Goal: Task Accomplishment & Management: Use online tool/utility

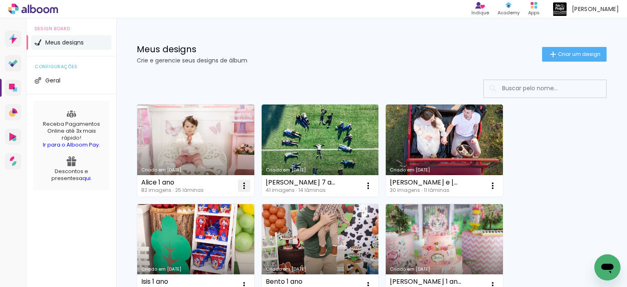
click at [245, 182] on iron-icon at bounding box center [244, 186] width 10 height 10
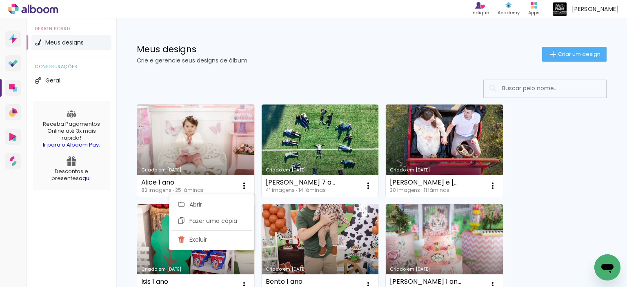
click at [210, 153] on link "Criado em [DATE]" at bounding box center [195, 151] width 117 height 92
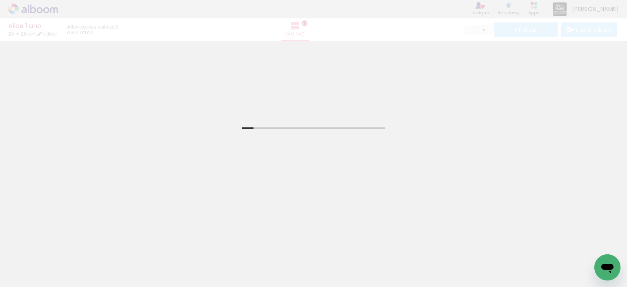
click at [27, 262] on input "Todas as fotos" at bounding box center [22, 262] width 31 height 7
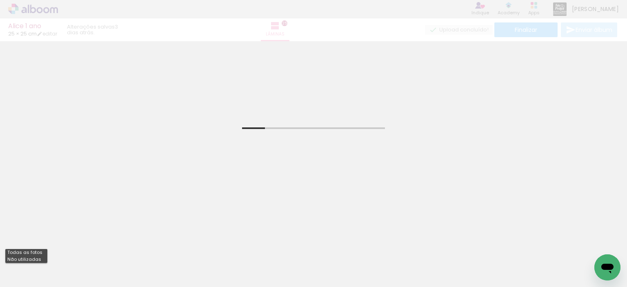
click at [0, 0] on slot "Não utilizadas" at bounding box center [0, 0] width 0 height 0
type input "Não utilizadas"
